Goal: Information Seeking & Learning: Learn about a topic

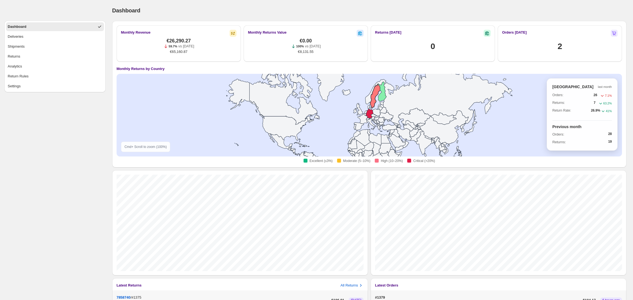
click at [375, 101] on icon at bounding box center [375, 96] width 10 height 24
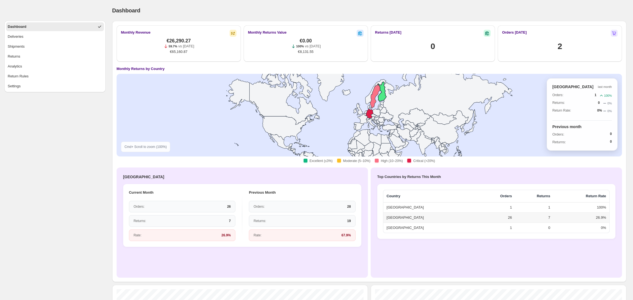
click at [383, 97] on icon at bounding box center [382, 92] width 9 height 20
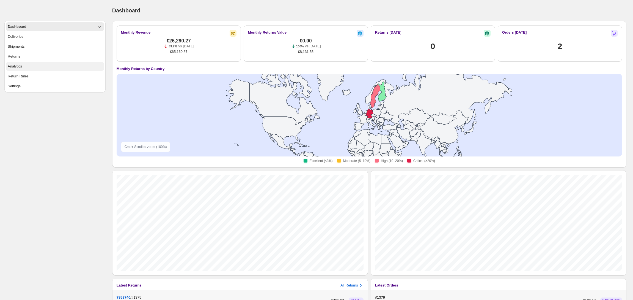
click at [27, 67] on button "Analytics" at bounding box center [55, 66] width 98 height 9
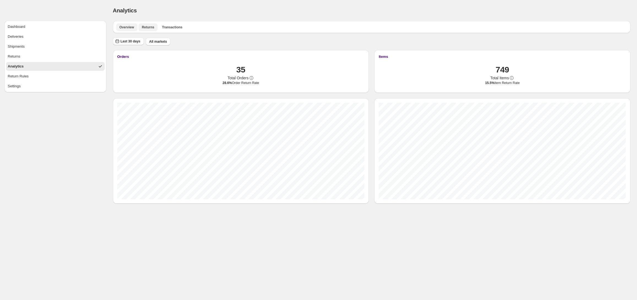
click at [152, 29] on button "Returns" at bounding box center [147, 27] width 19 height 8
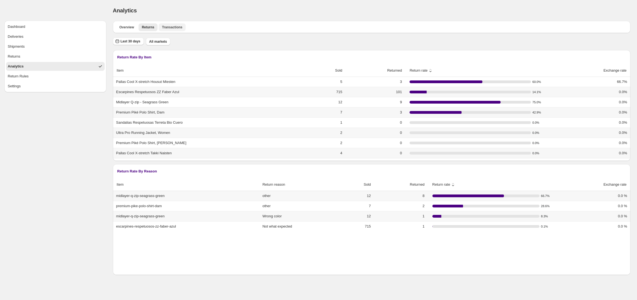
click at [167, 28] on span "Transactions" at bounding box center [172, 27] width 20 height 4
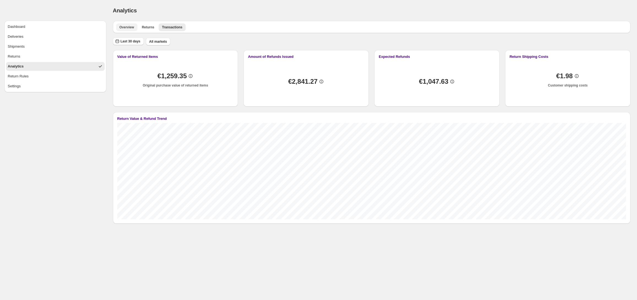
click at [125, 27] on span "Overview" at bounding box center [126, 27] width 15 height 4
